Goal: Find specific page/section: Find specific page/section

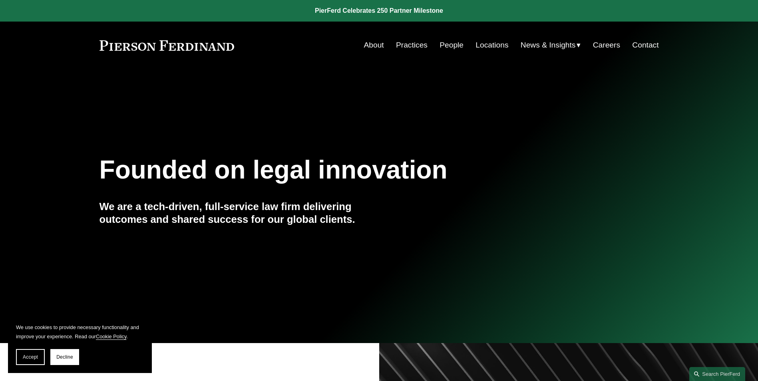
click at [447, 46] on link "People" at bounding box center [452, 45] width 24 height 15
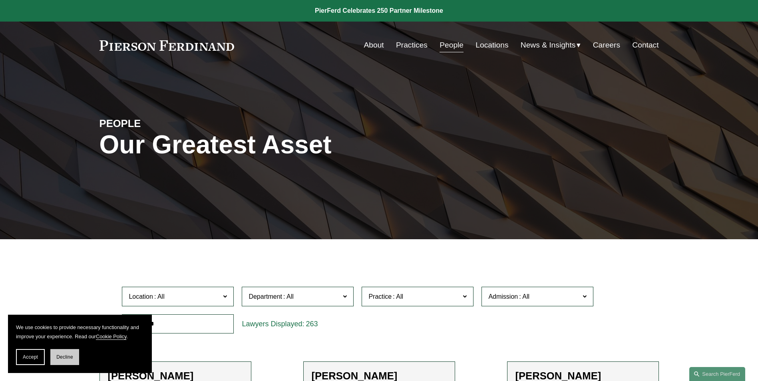
click at [58, 362] on button "Decline" at bounding box center [64, 357] width 29 height 16
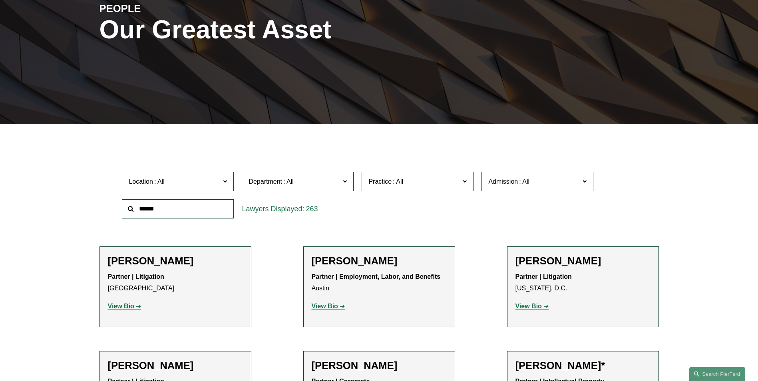
scroll to position [120, 0]
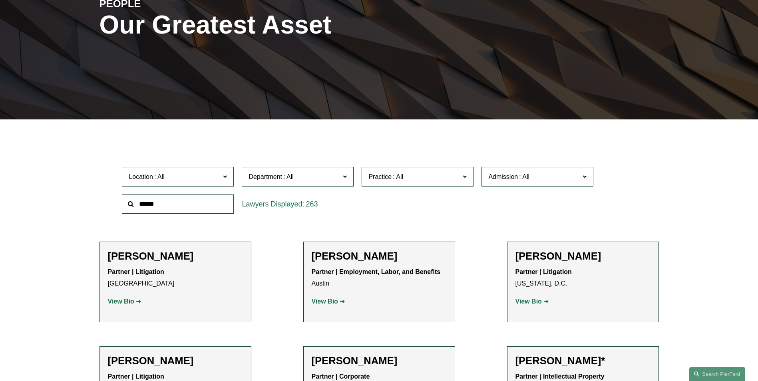
click at [162, 205] on input "text" at bounding box center [178, 205] width 112 height 20
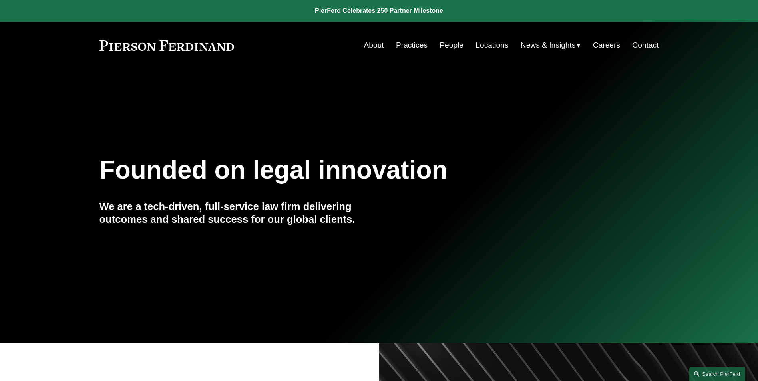
click at [440, 40] on link "People" at bounding box center [452, 45] width 24 height 15
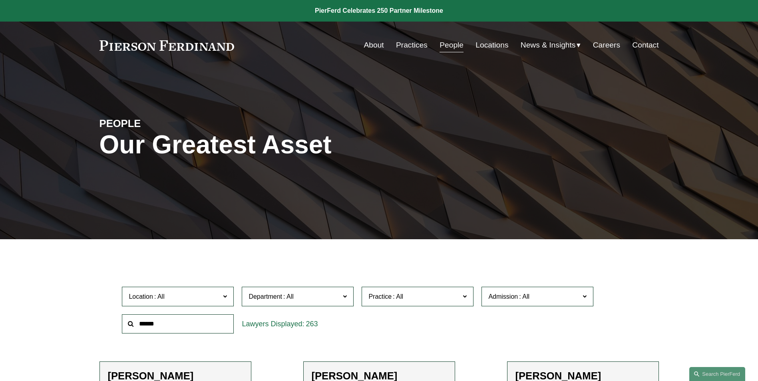
click at [139, 324] on input "text" at bounding box center [178, 324] width 112 height 20
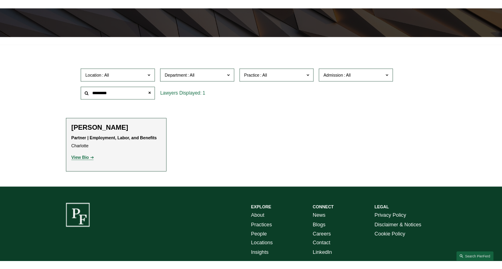
scroll to position [200, 0]
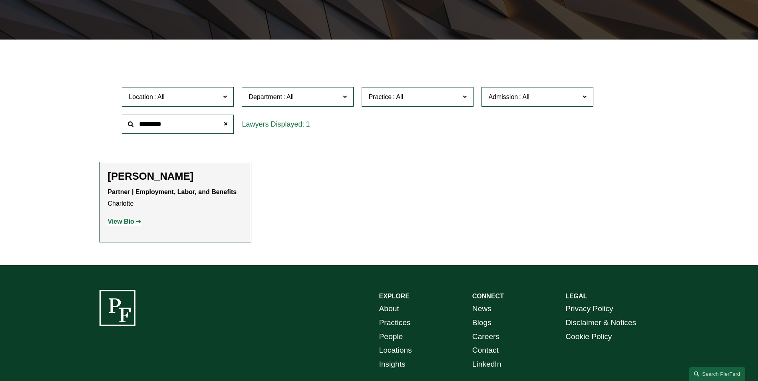
click at [125, 224] on strong "View Bio" at bounding box center [121, 221] width 26 height 7
drag, startPoint x: 166, startPoint y: 124, endPoint x: 52, endPoint y: 103, distance: 116.3
click at [52, 103] on div "Filter Location All Atlanta Austin Bellevue Boston Charlotte Chicago Cincinnati…" at bounding box center [379, 159] width 758 height 214
click at [113, 222] on strong "View Bio" at bounding box center [121, 221] width 26 height 7
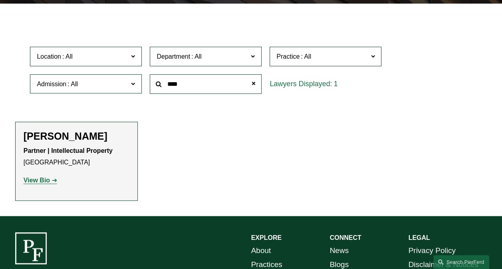
drag, startPoint x: 180, startPoint y: 86, endPoint x: 127, endPoint y: 70, distance: 55.1
click at [127, 70] on div "Location All Atlanta Austin Bellevue Boston Charlotte Chicago Cincinnati Clevel…" at bounding box center [251, 70] width 450 height 55
type input "***"
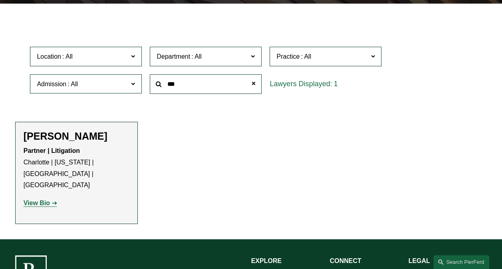
click at [32, 200] on strong "View Bio" at bounding box center [37, 203] width 26 height 7
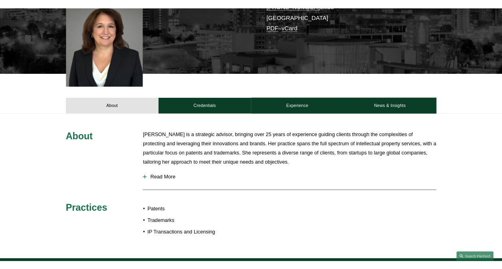
scroll to position [320, 0]
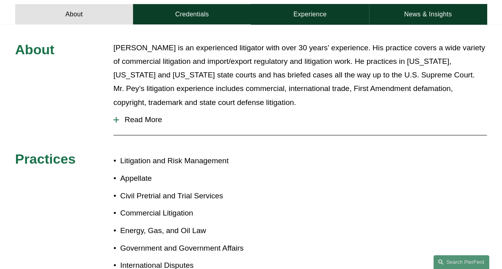
scroll to position [320, 0]
